Goal: Task Accomplishment & Management: Manage account settings

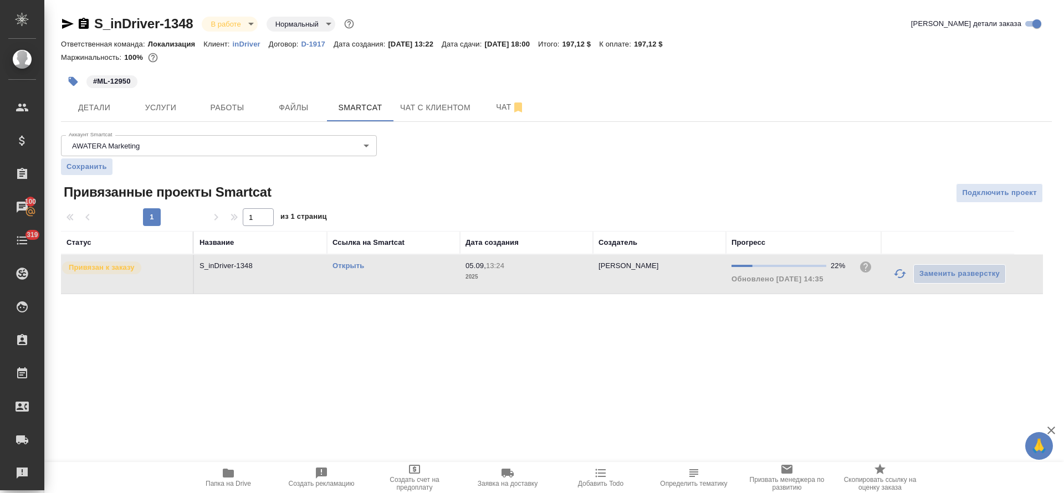
click at [893, 274] on icon "button" at bounding box center [899, 273] width 13 height 13
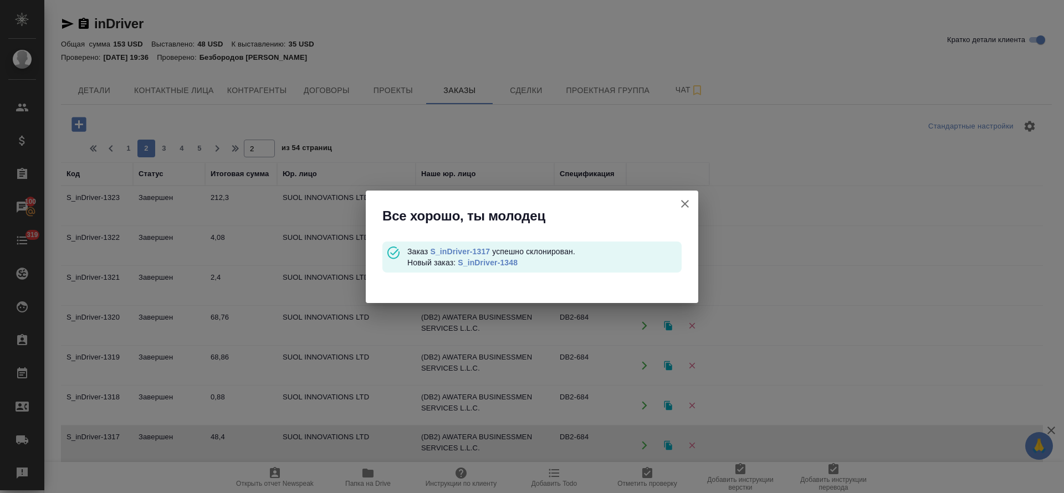
scroll to position [90, 0]
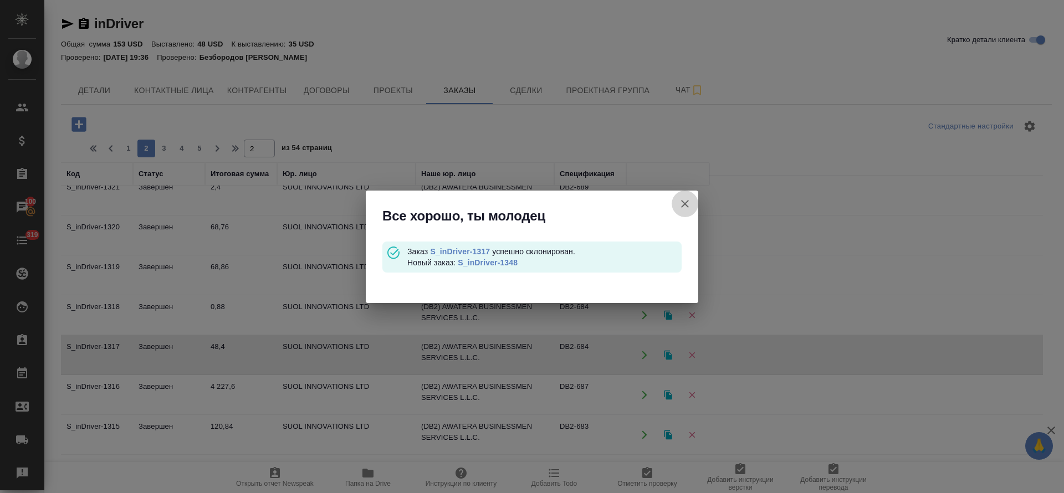
click at [681, 203] on icon "button" at bounding box center [684, 203] width 13 height 13
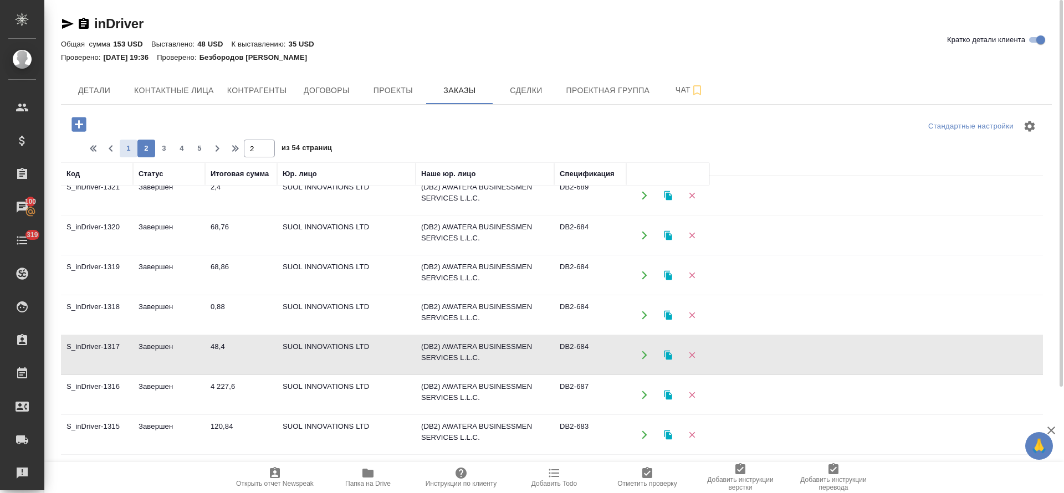
click at [122, 153] on span "1" at bounding box center [129, 148] width 18 height 11
type input "1"
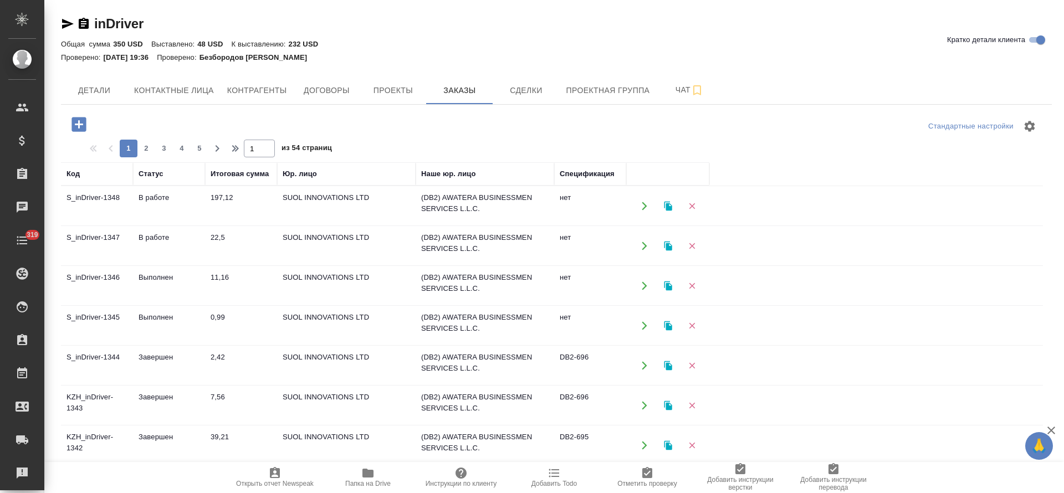
click at [156, 237] on td "В работе" at bounding box center [169, 246] width 72 height 39
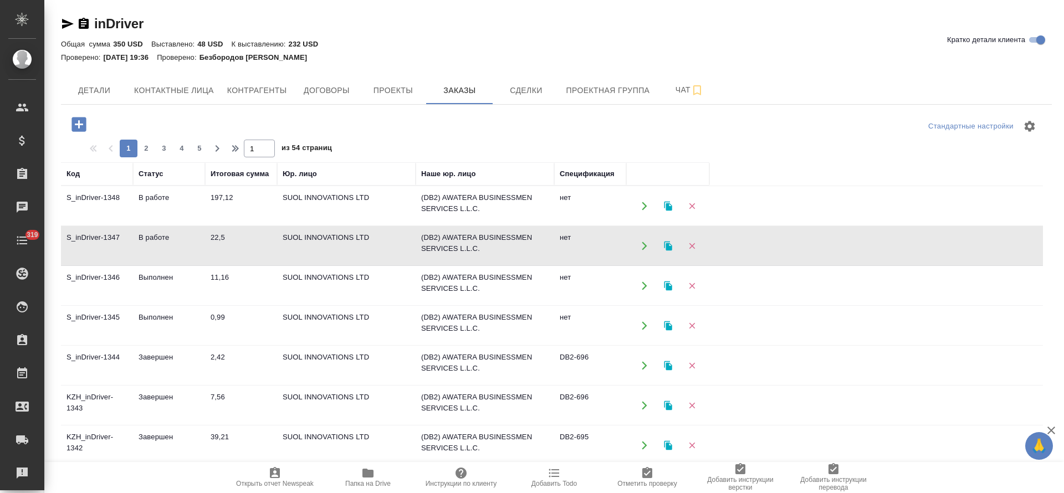
click at [156, 237] on td "В работе" at bounding box center [169, 246] width 72 height 39
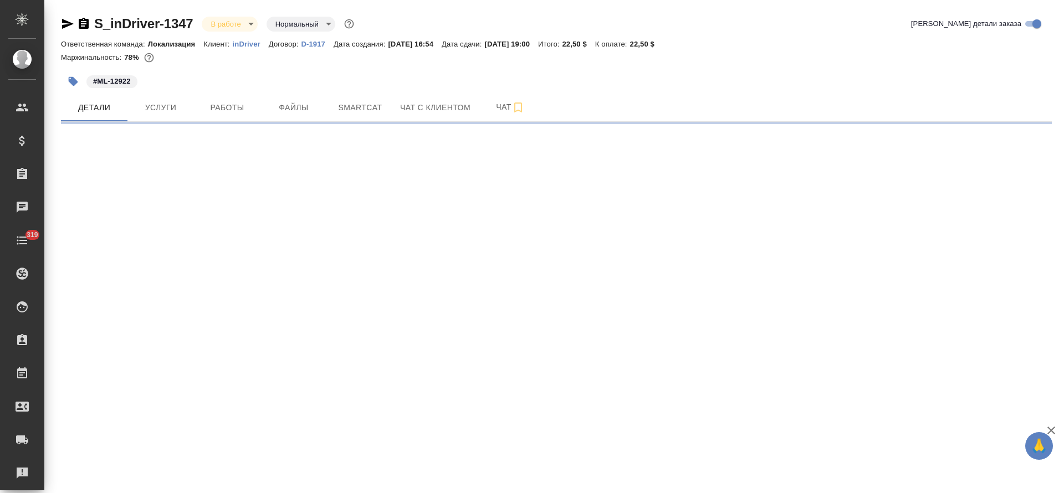
select select "RU"
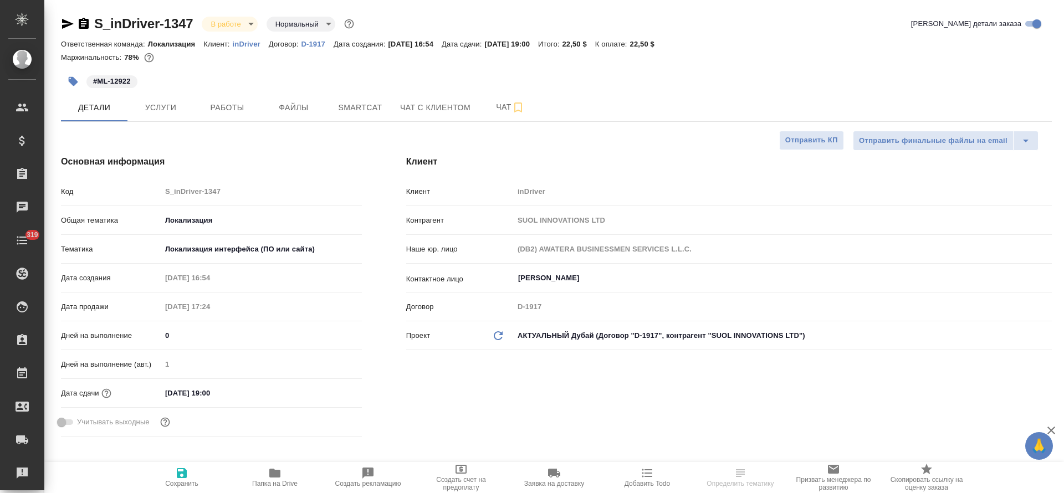
type textarea "x"
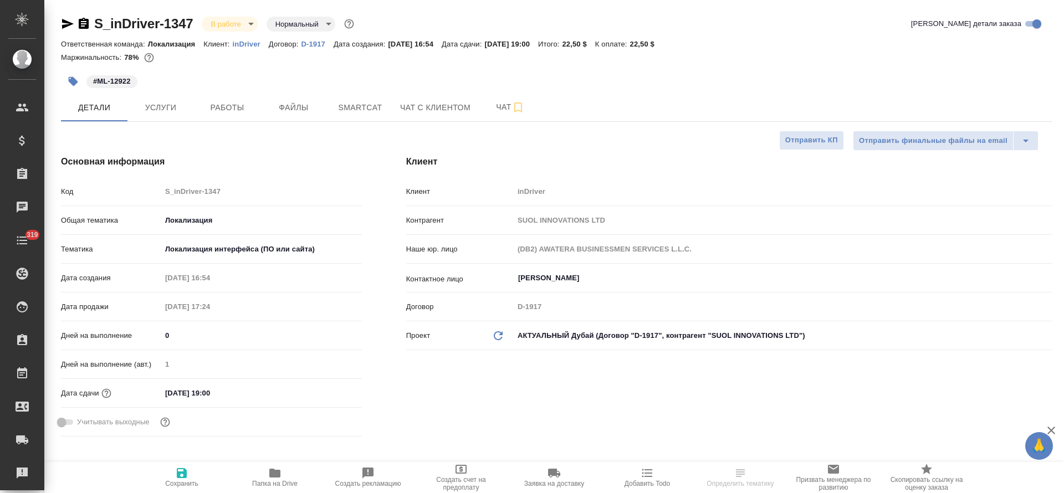
type textarea "x"
type input "Третьякова Ольга"
type input "Сеитов Павел"
click at [270, 477] on icon "button" at bounding box center [274, 473] width 11 height 9
type textarea "x"
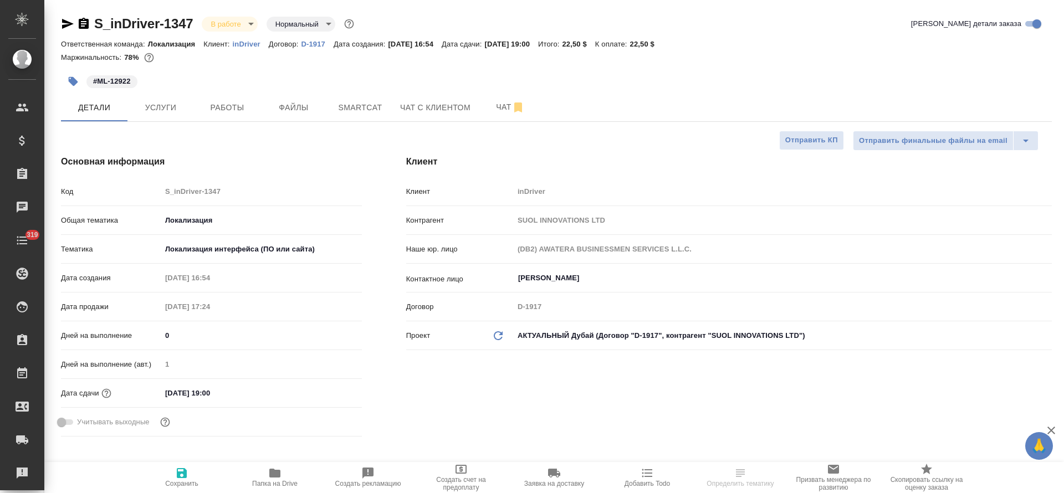
type textarea "x"
select select "RU"
type textarea "x"
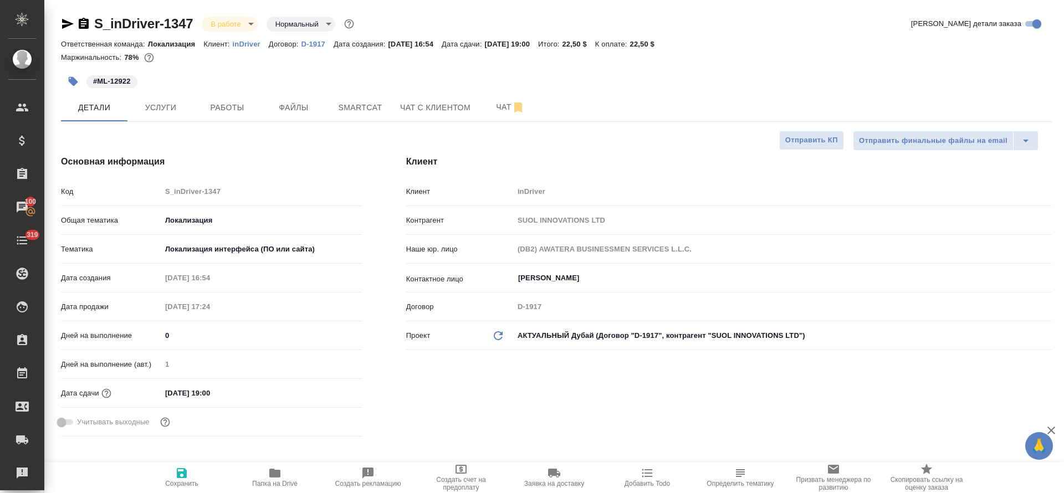
type textarea "x"
click at [226, 115] on button "Работы" at bounding box center [227, 108] width 67 height 28
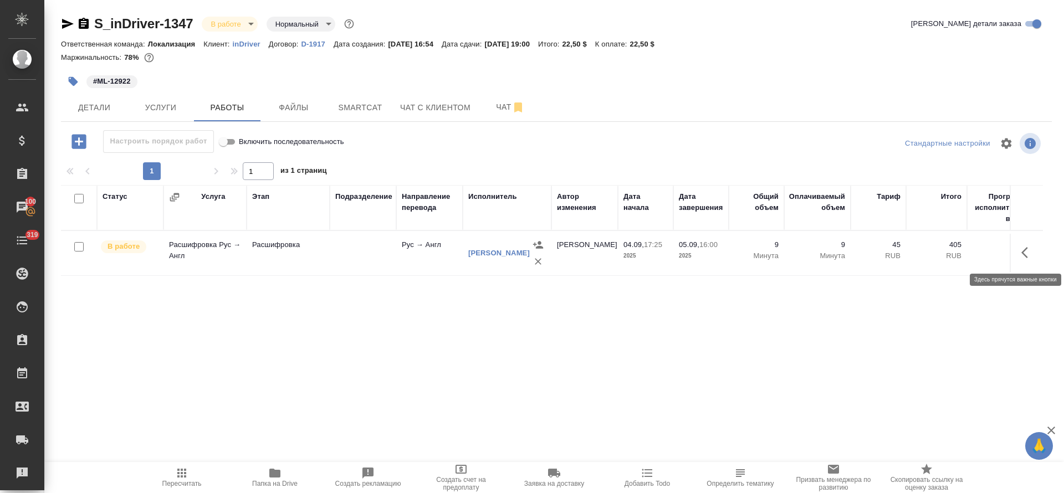
click at [1024, 261] on button "button" at bounding box center [1028, 252] width 27 height 27
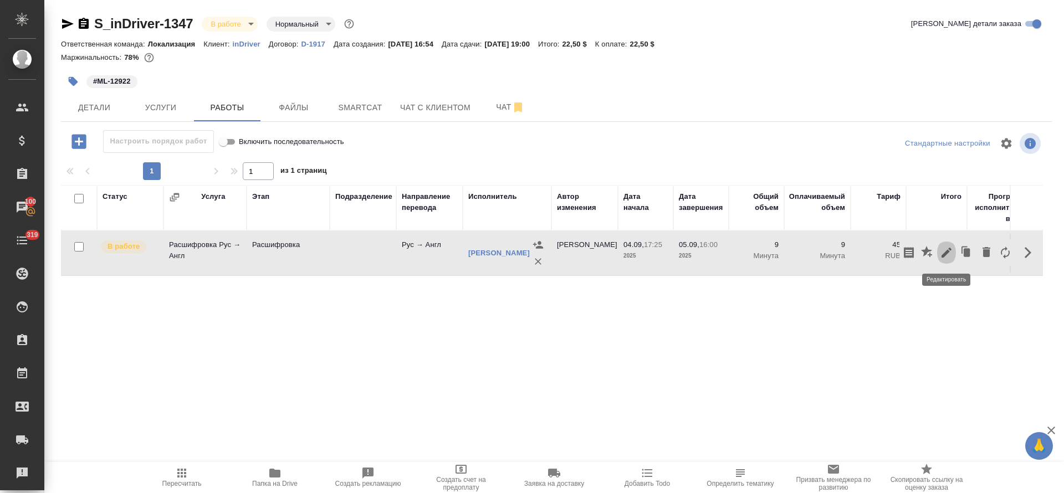
click at [952, 257] on icon "button" at bounding box center [946, 252] width 13 height 13
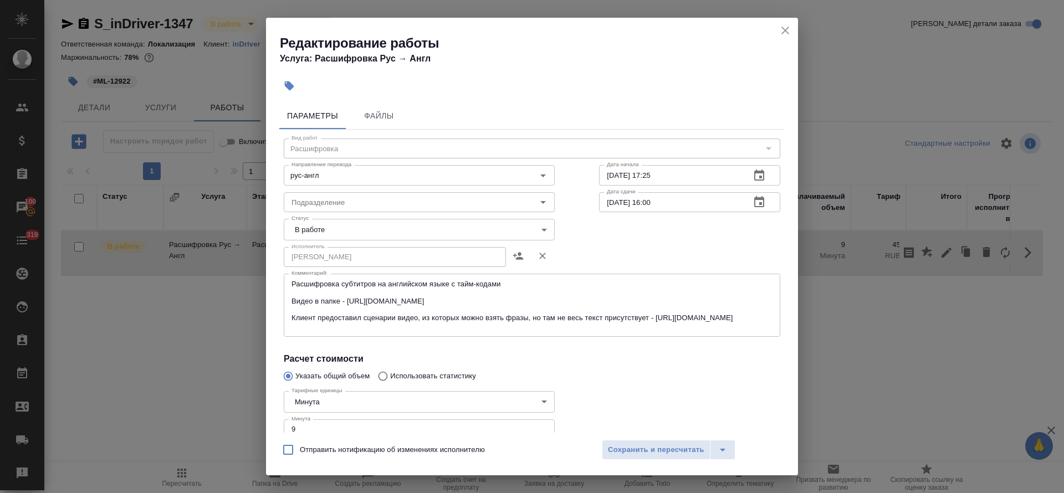
click at [372, 237] on body "🙏 .cls-1 fill:#fff; AWATERA Tretyakova Olga Клиенты Спецификации Заказы 100 Чат…" at bounding box center [532, 246] width 1064 height 493
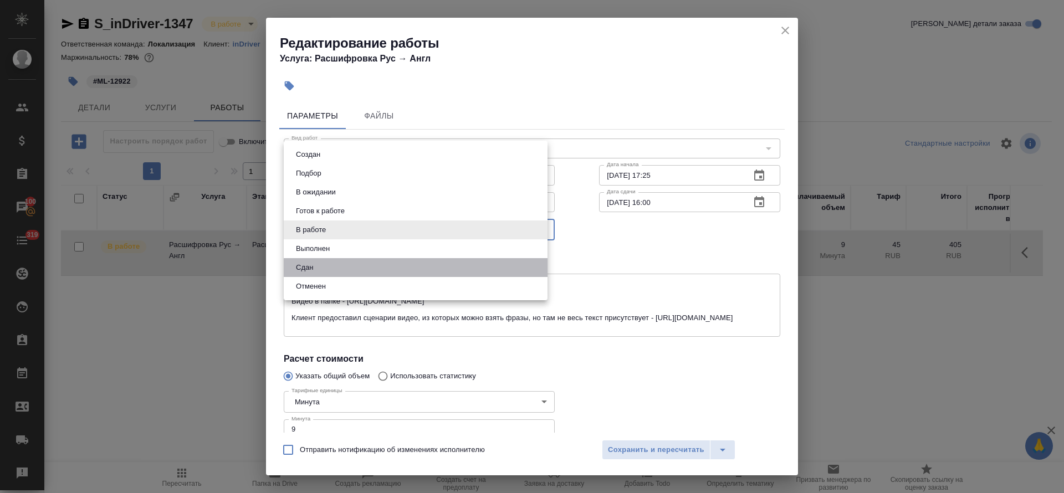
click at [334, 263] on li "Сдан" at bounding box center [416, 267] width 264 height 19
type input "closed"
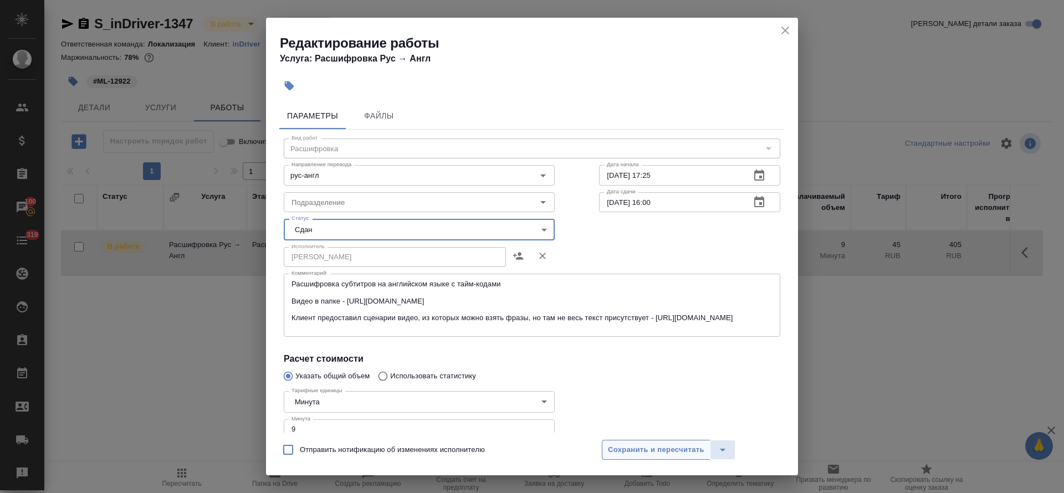
click at [638, 447] on span "Сохранить и пересчитать" at bounding box center [656, 450] width 96 height 13
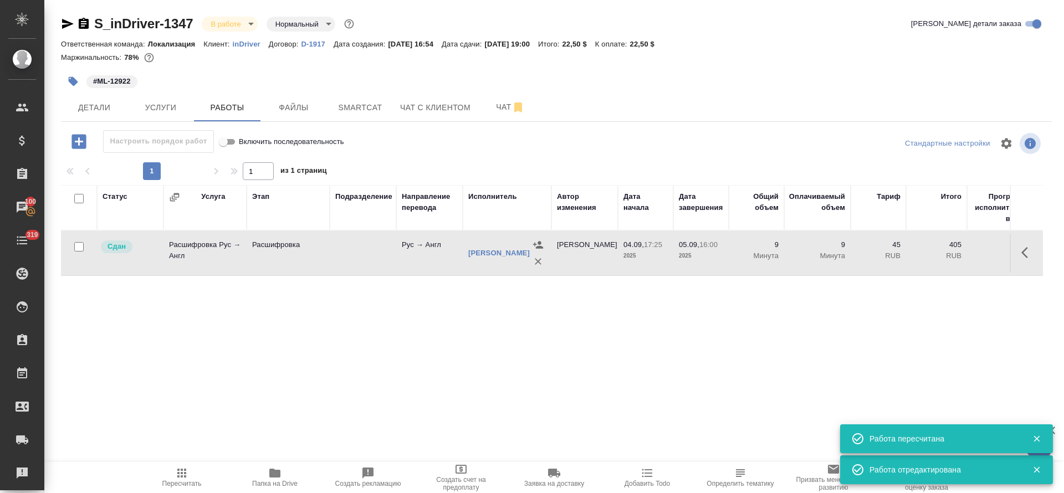
click at [248, 24] on body "🙏 .cls-1 fill:#fff; AWATERA Tretyakova Olga Клиенты Спецификации Заказы 100 Чат…" at bounding box center [532, 246] width 1064 height 493
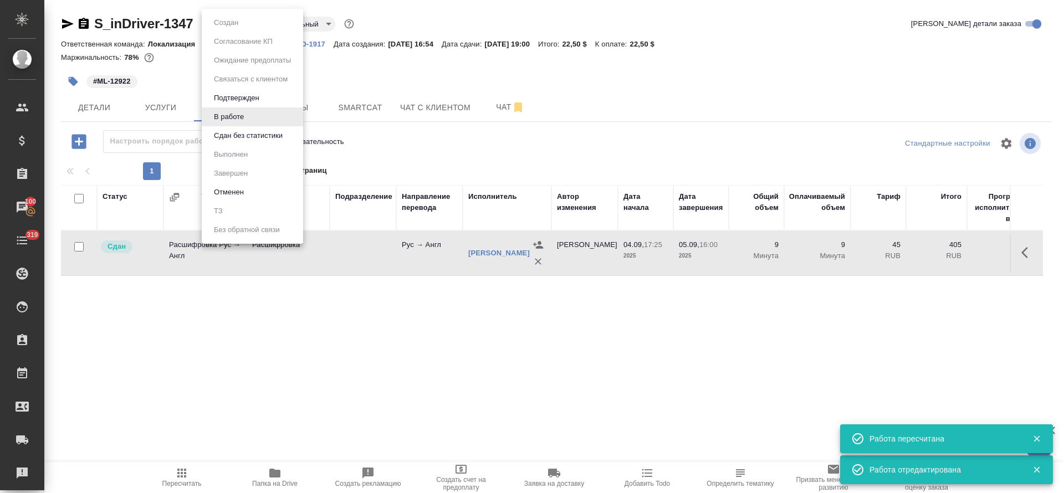
click at [229, 132] on button "Сдан без статистики" at bounding box center [248, 136] width 75 height 12
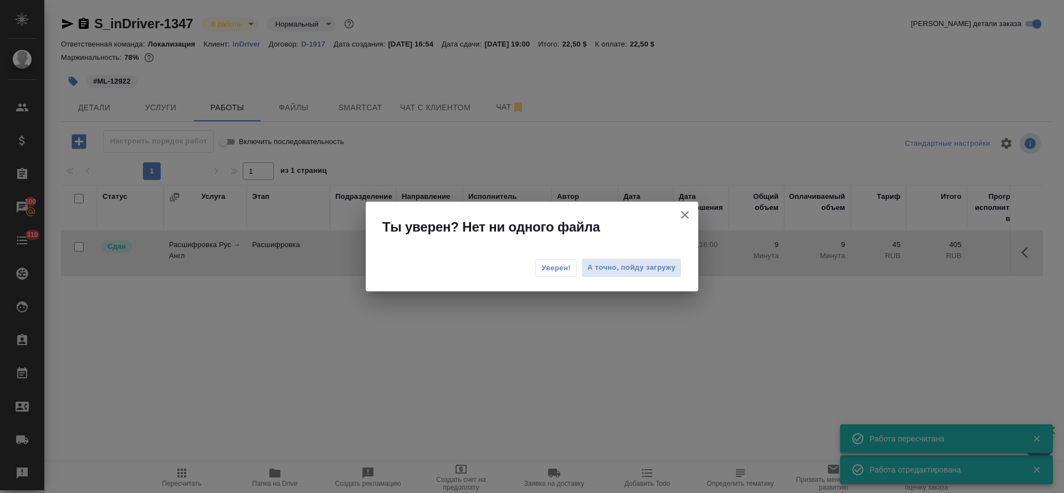
click at [559, 269] on span "Уверен!" at bounding box center [556, 268] width 29 height 11
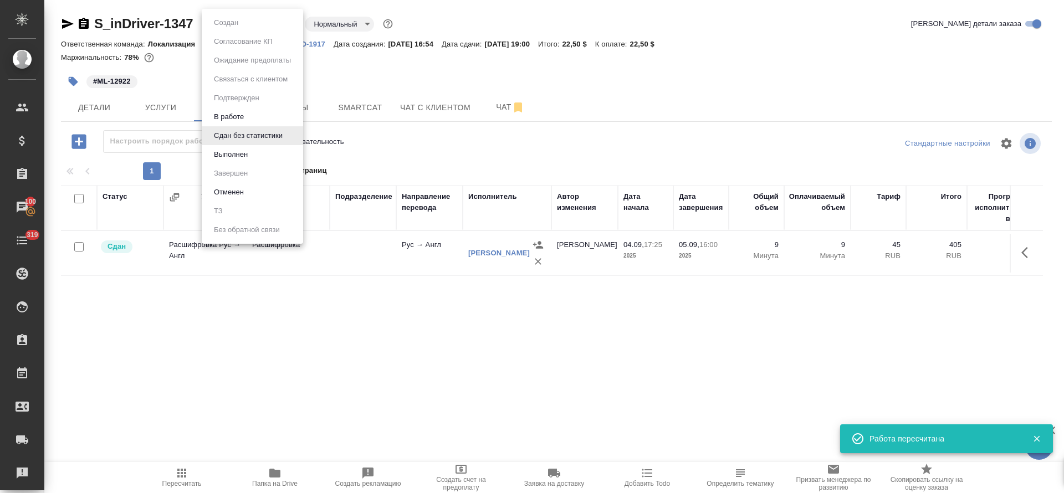
click at [285, 26] on body "🙏 .cls-1 fill:#fff; AWATERA Tretyakova Olga Клиенты Спецификации Заказы 100 Чат…" at bounding box center [532, 246] width 1064 height 493
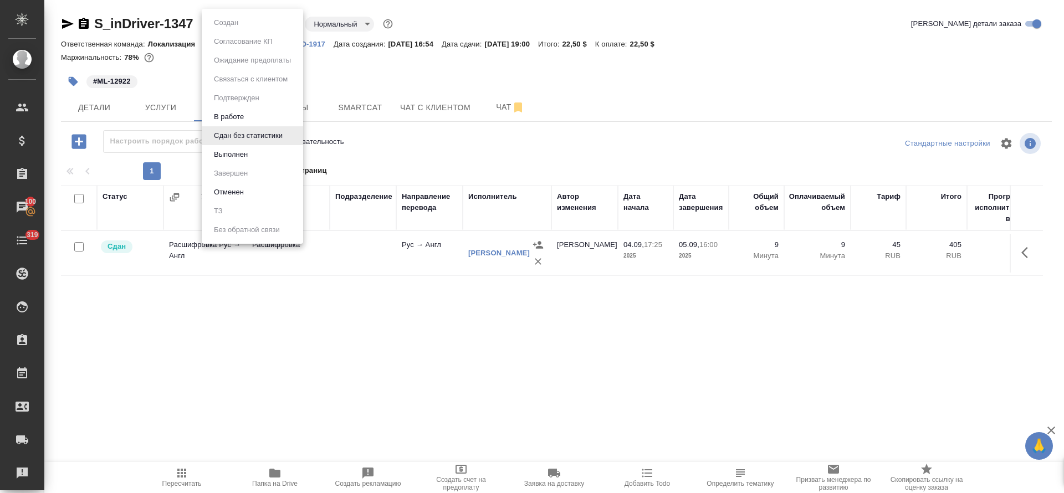
click at [247, 149] on button "Выполнен" at bounding box center [231, 155] width 40 height 12
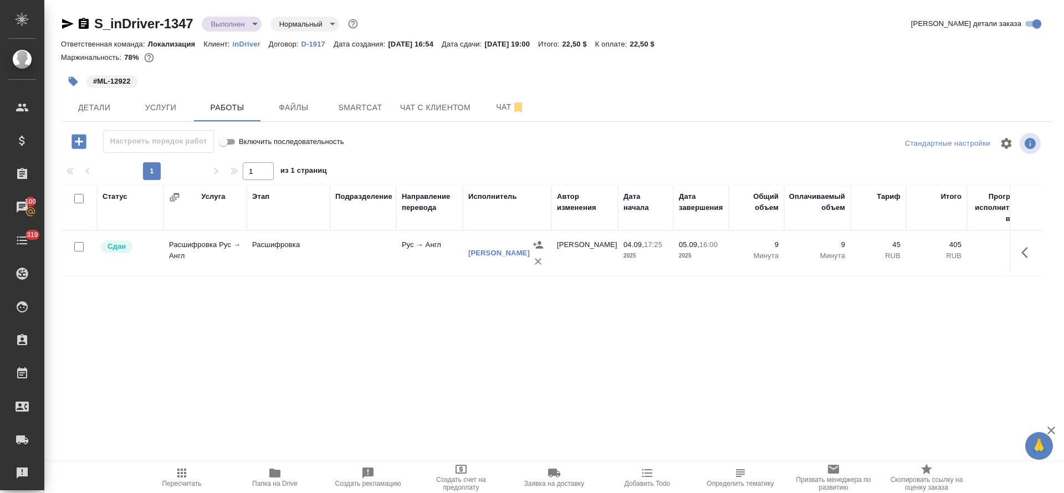
click at [107, 115] on button "Детали" at bounding box center [94, 108] width 67 height 28
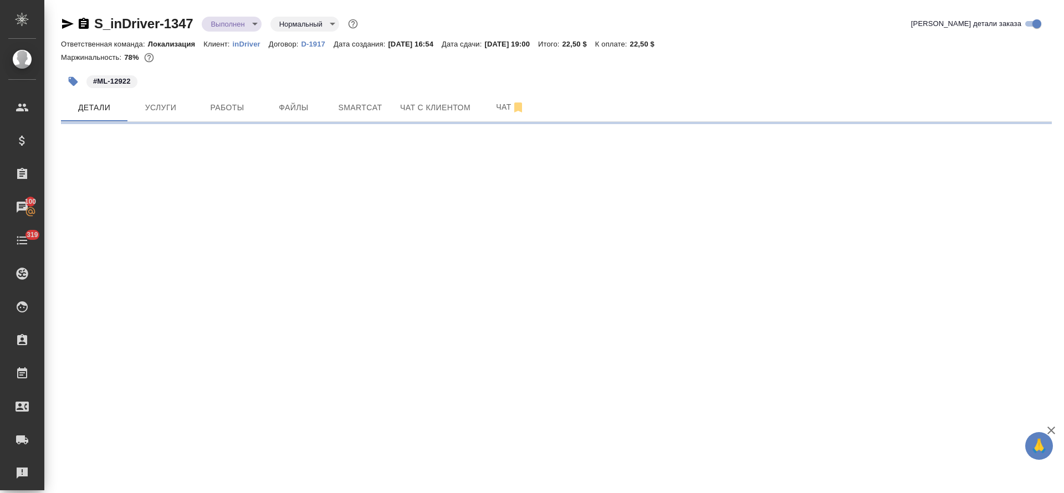
select select "RU"
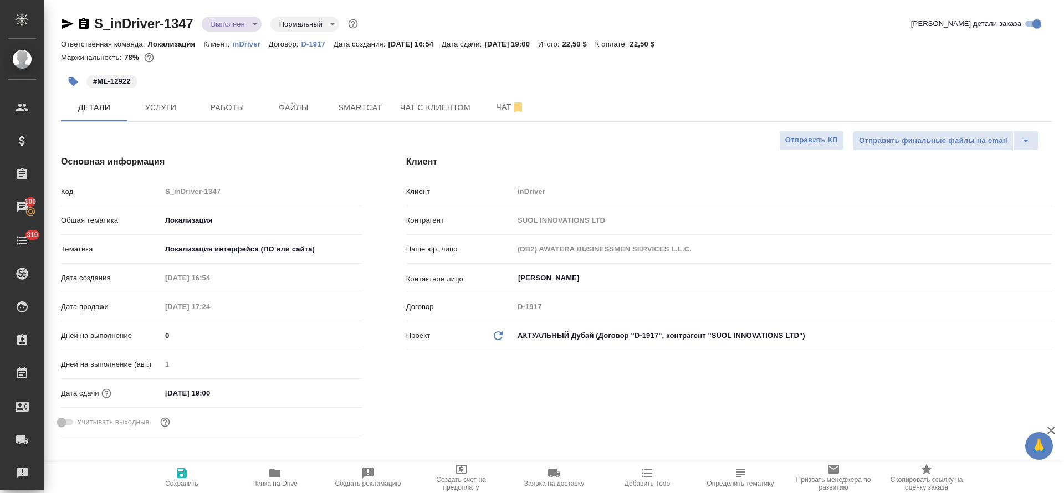
type textarea "x"
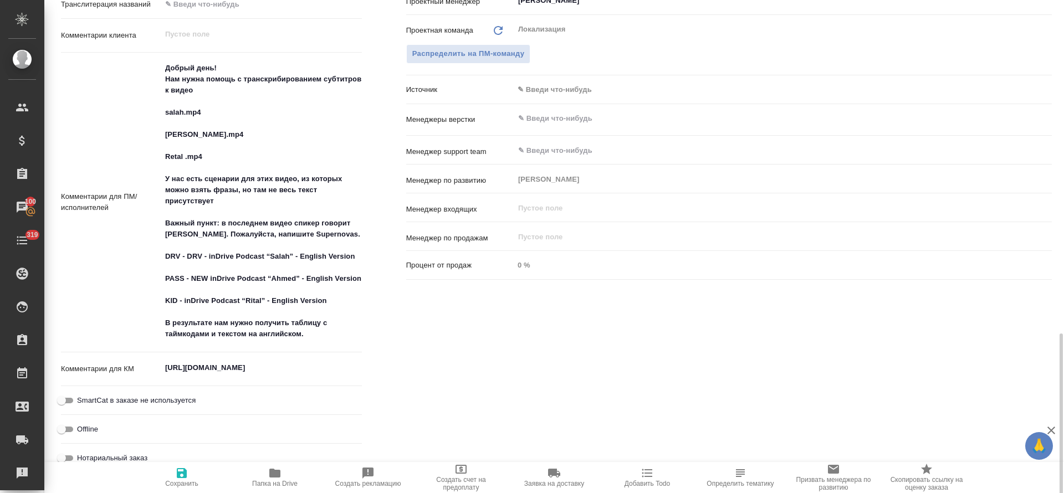
scroll to position [665, 0]
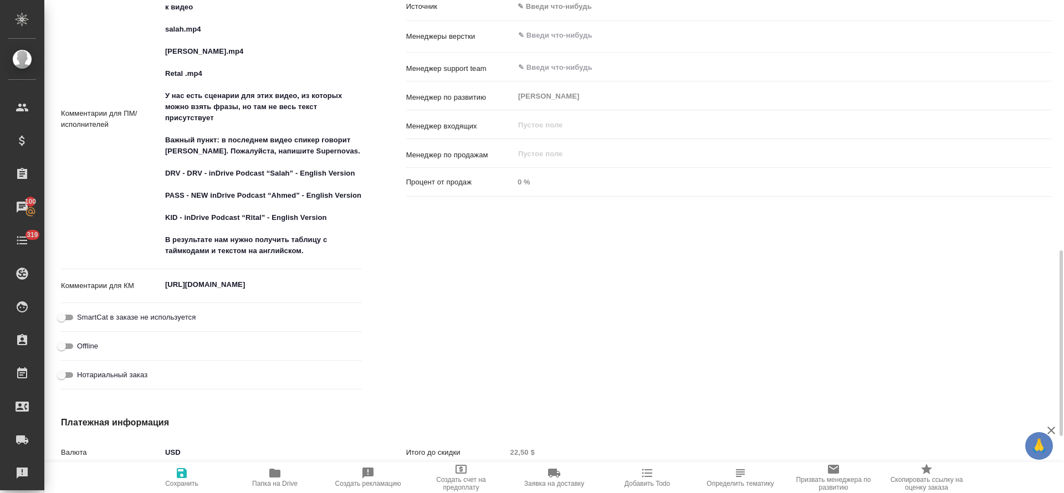
type textarea "x"
click at [211, 279] on textarea "https://indriver.atlassian.net/browse/ML-12922" at bounding box center [261, 284] width 201 height 19
click at [210, 287] on textarea "https://indriver.atlassian.net/browse/ML-12922" at bounding box center [262, 285] width 200 height 19
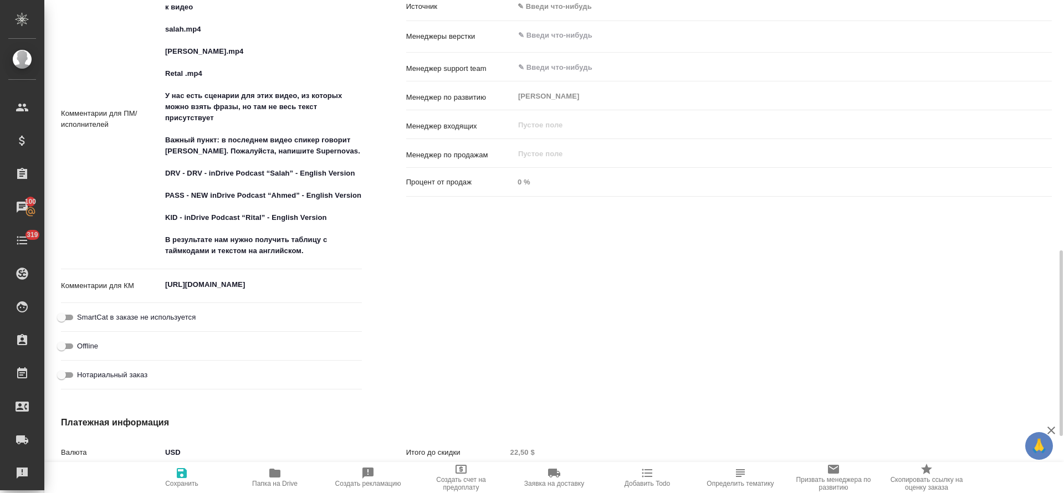
type textarea "x"
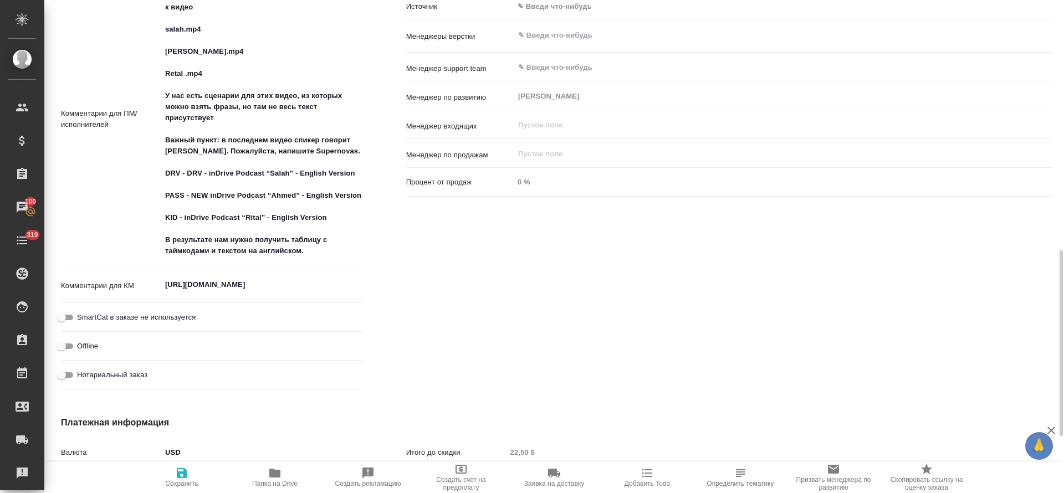
type textarea "x"
